Goal: Task Accomplishment & Management: Complete application form

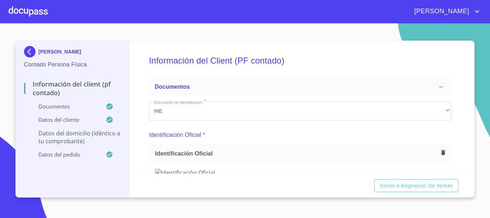
scroll to position [2008, 0]
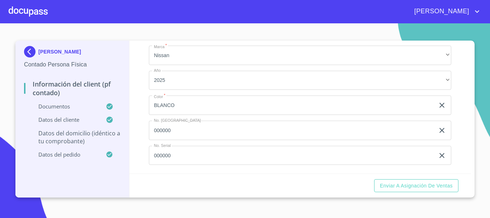
type input "[GEOGRAPHIC_DATA]"
click at [135, 147] on div "Información del Client (PF contado) Documentos Documento de identificación.   *…" at bounding box center [300, 107] width 342 height 133
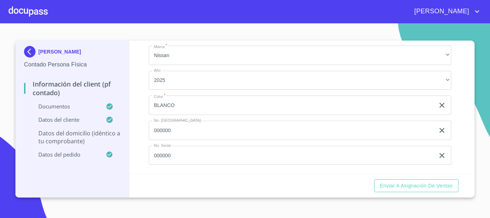
type input "TLAJOMULCO"
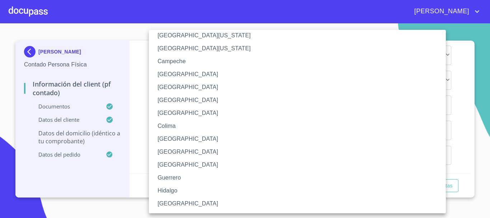
scroll to position [36, 0]
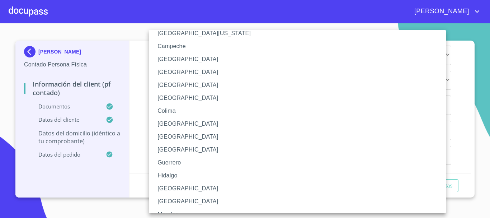
click at [169, 185] on li "[GEOGRAPHIC_DATA]" at bounding box center [300, 188] width 302 height 13
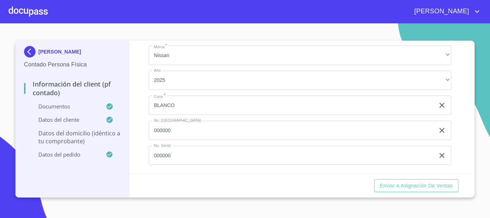
type input "45654"
click at [137, 153] on div "Información del Client (PF contado) Documentos Documento de identificación.   *…" at bounding box center [300, 107] width 342 height 133
click at [163, 11] on input "Documento de identificación.   *" at bounding box center [300, 1] width 302 height 19
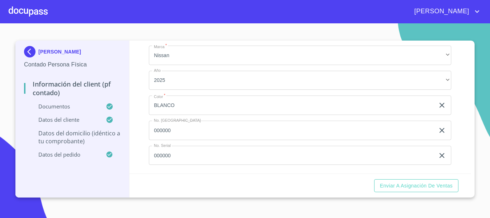
type input "CERRADA"
click at [145, 123] on div "Información del Client (PF contado) Documentos Documento de identificación.   *…" at bounding box center [300, 107] width 342 height 133
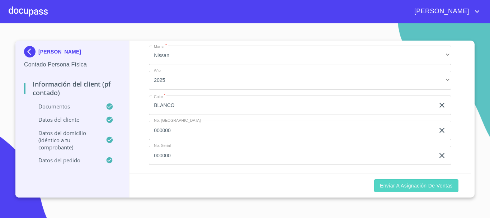
click at [405, 187] on span "Enviar a Asignación de Ventas" at bounding box center [416, 185] width 73 height 9
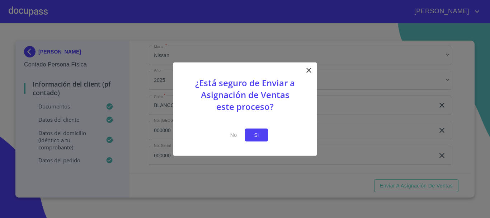
click at [264, 139] on button "Si" at bounding box center [256, 134] width 23 height 13
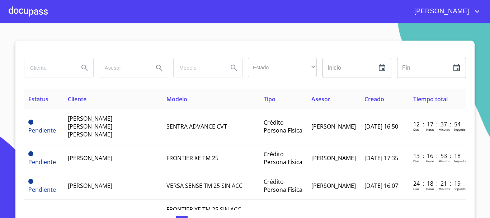
drag, startPoint x: 275, startPoint y: 65, endPoint x: 285, endPoint y: 14, distance: 52.6
click at [285, 14] on div "[PERSON_NAME]" at bounding box center [264, 11] width 433 height 11
